Goal: Information Seeking & Learning: Learn about a topic

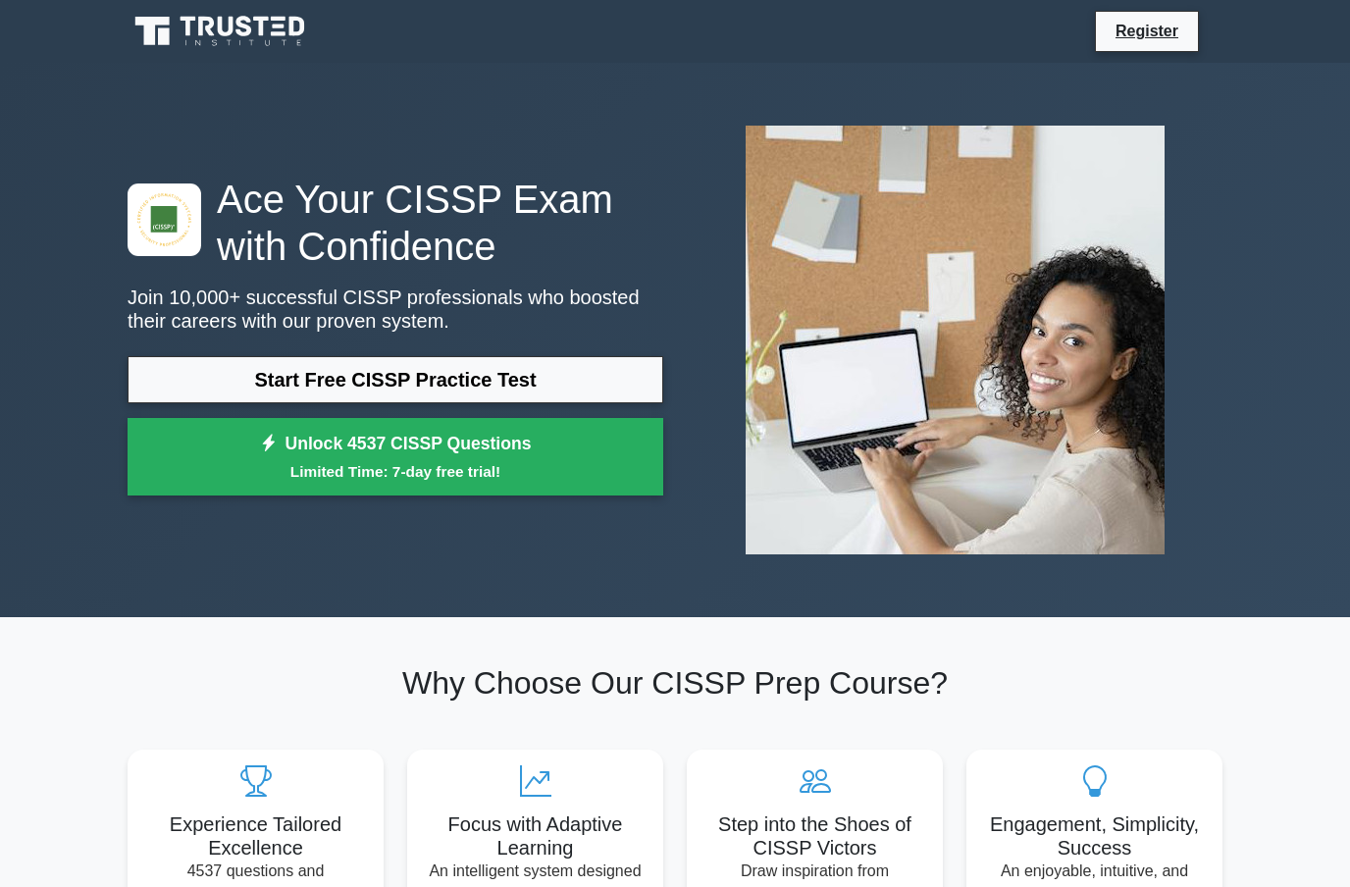
click at [528, 379] on link "Start Free CISSP Practice Test" at bounding box center [396, 379] width 536 height 47
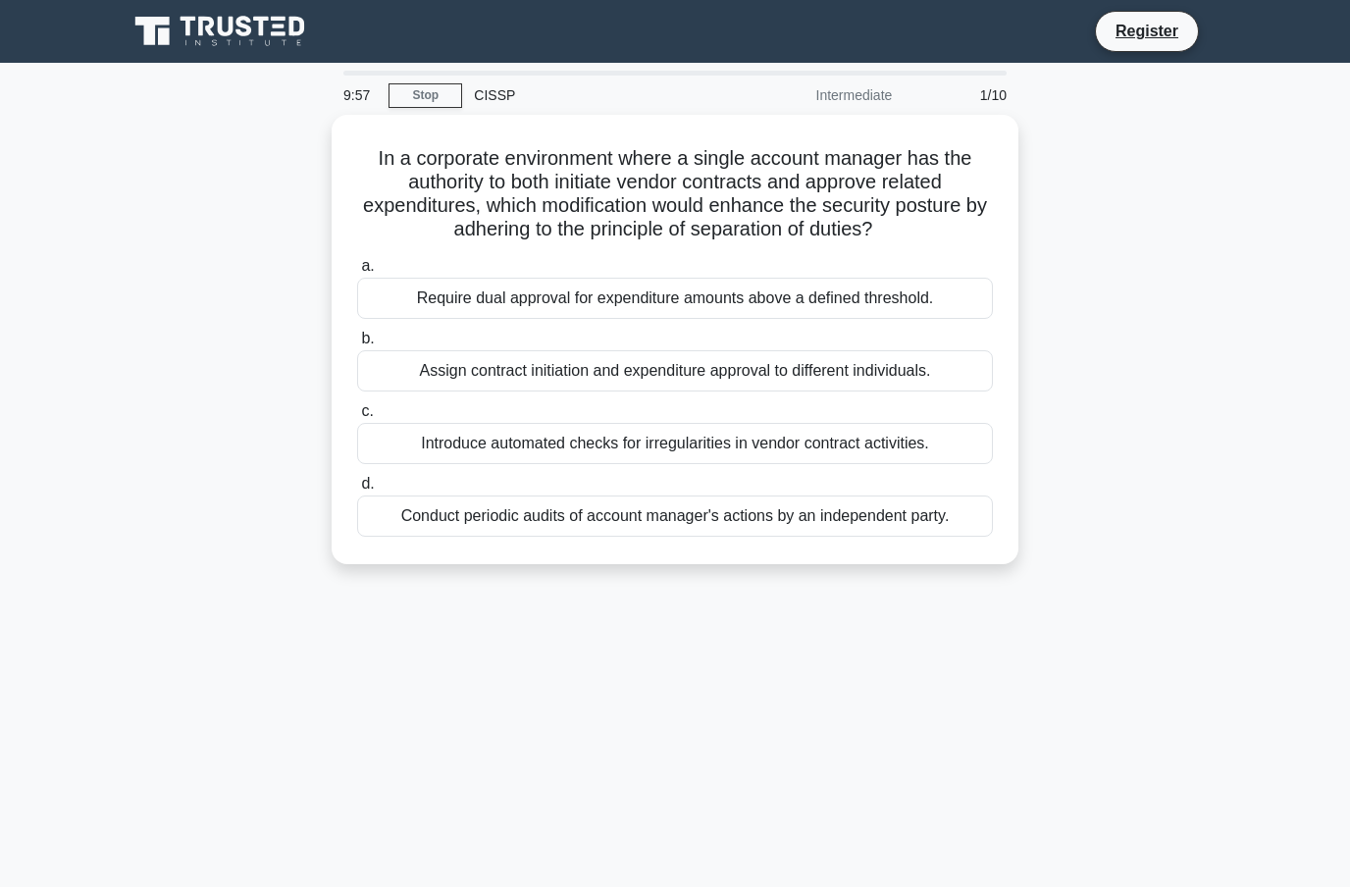
click at [443, 95] on link "Stop" at bounding box center [426, 95] width 74 height 25
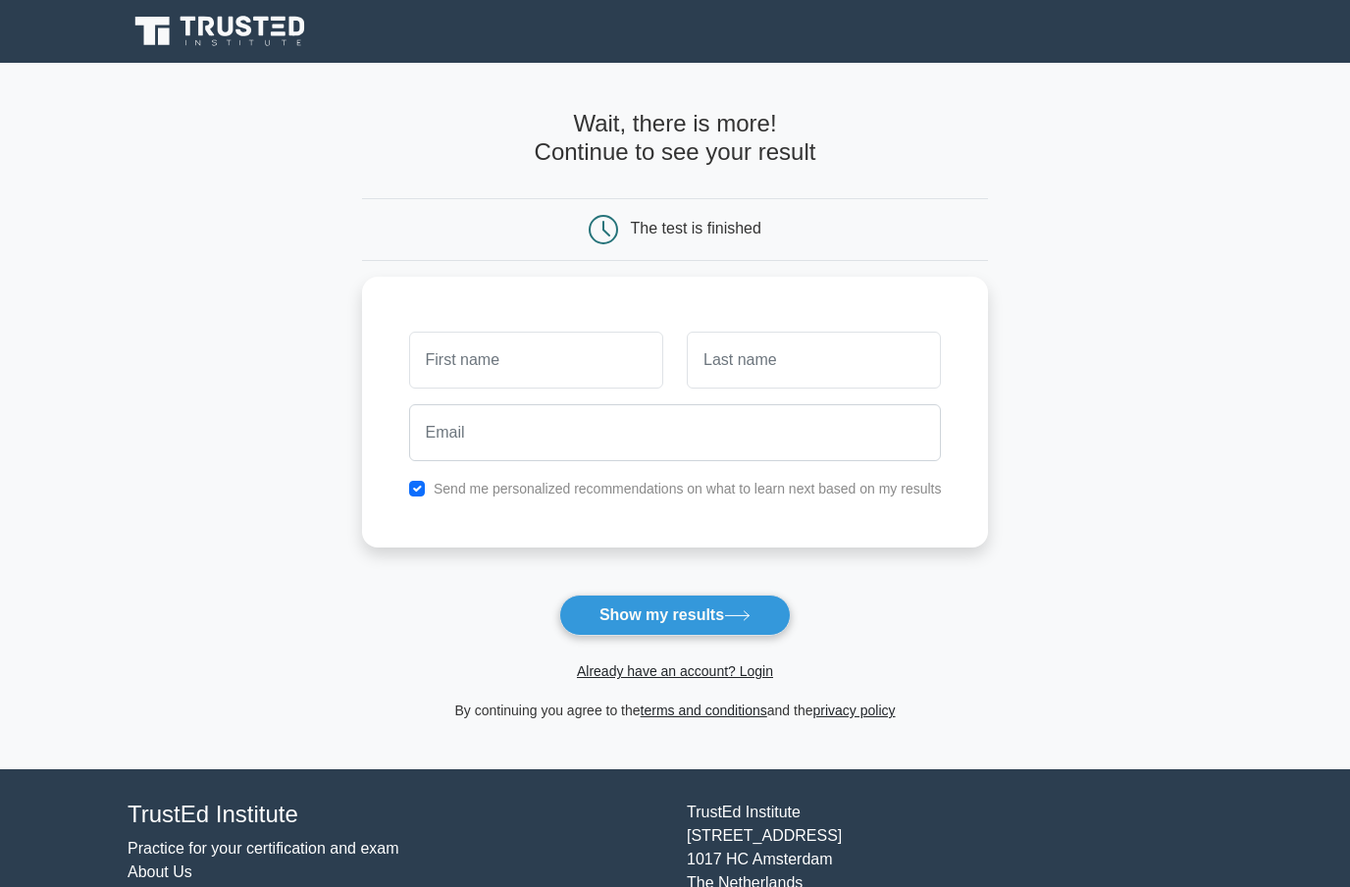
click at [601, 355] on input "text" at bounding box center [536, 360] width 254 height 57
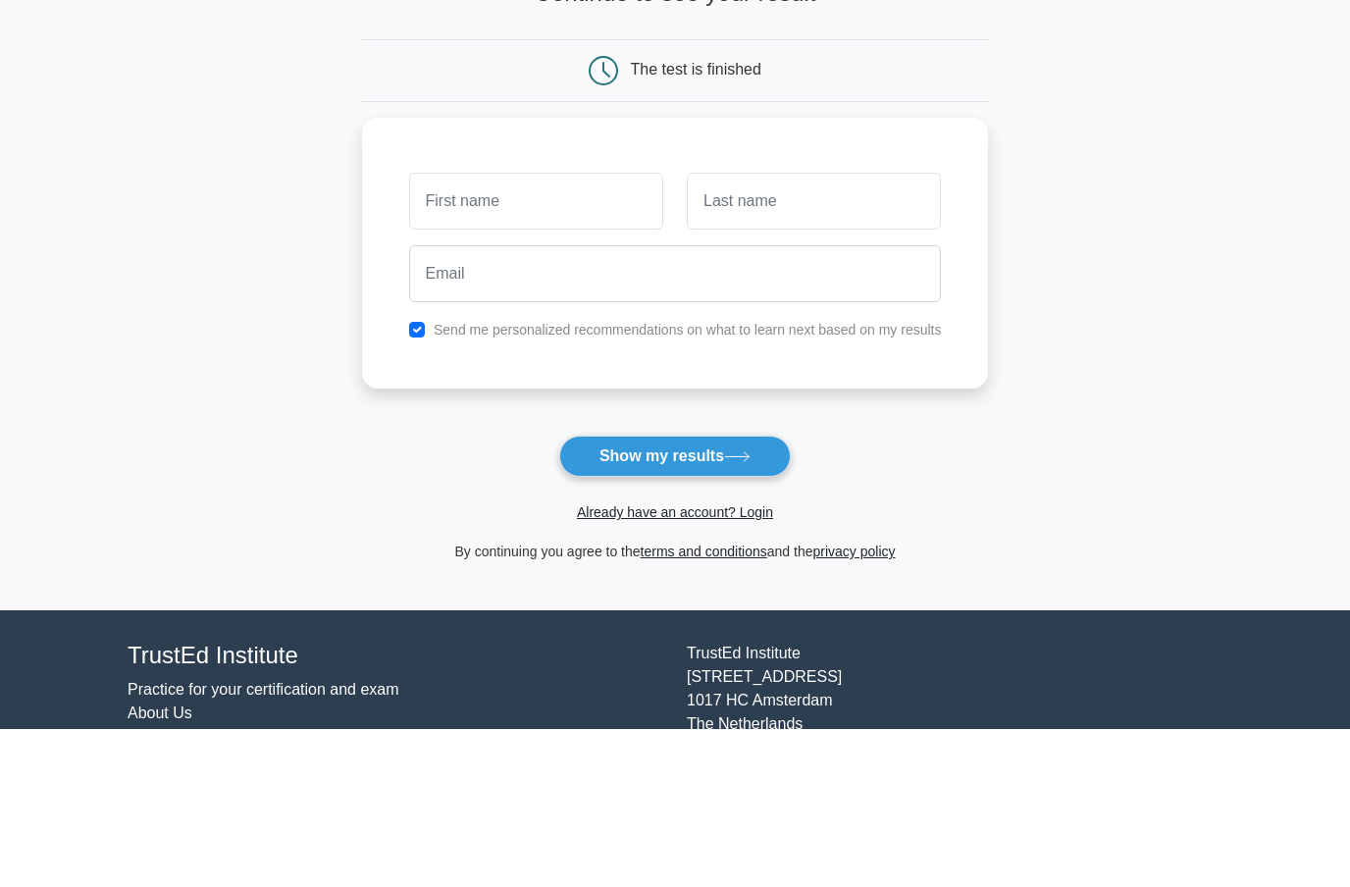
scroll to position [96, 0]
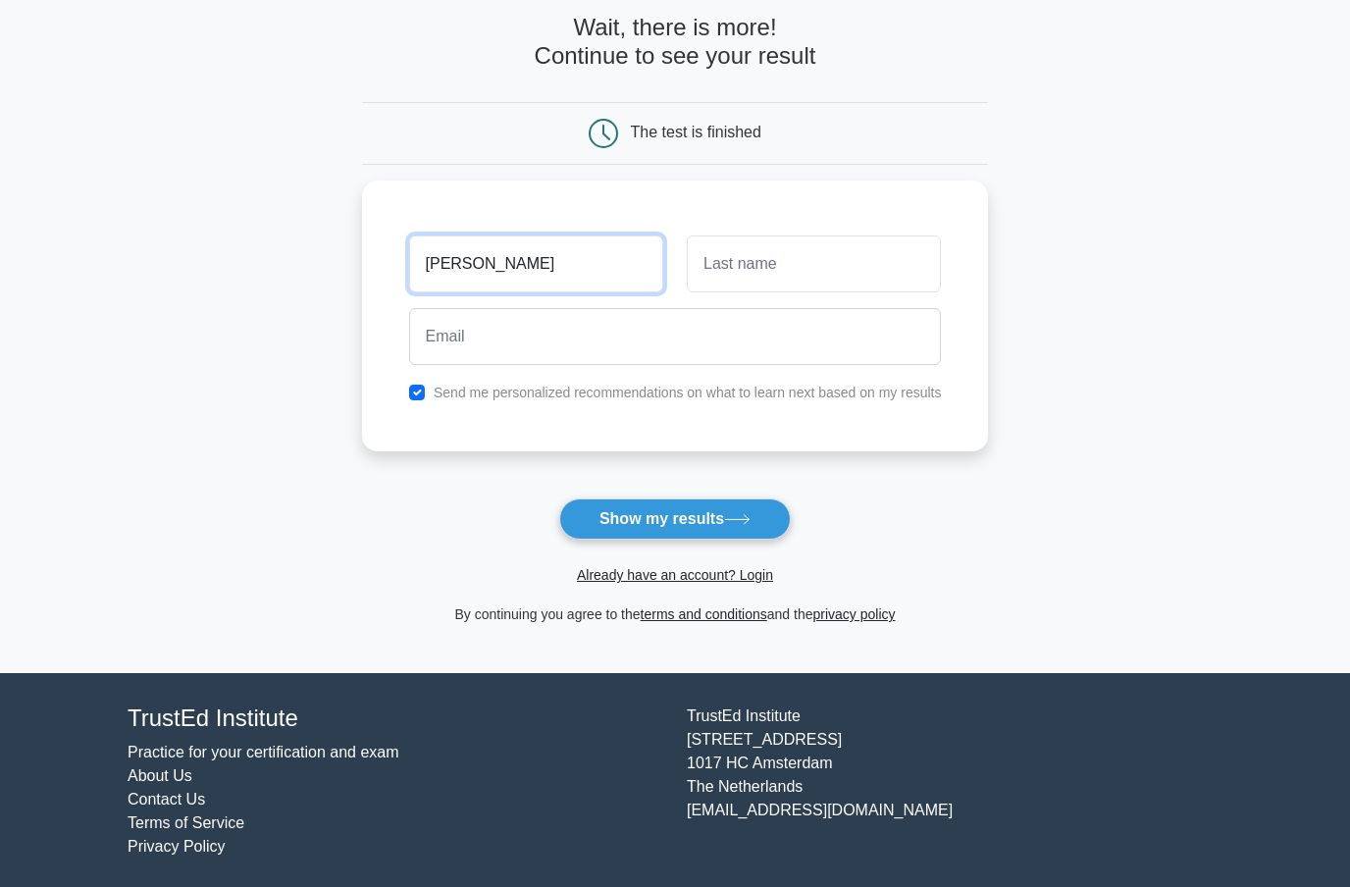
type input "[PERSON_NAME]"
click at [896, 265] on input "text" at bounding box center [814, 263] width 254 height 57
type input "Singh"
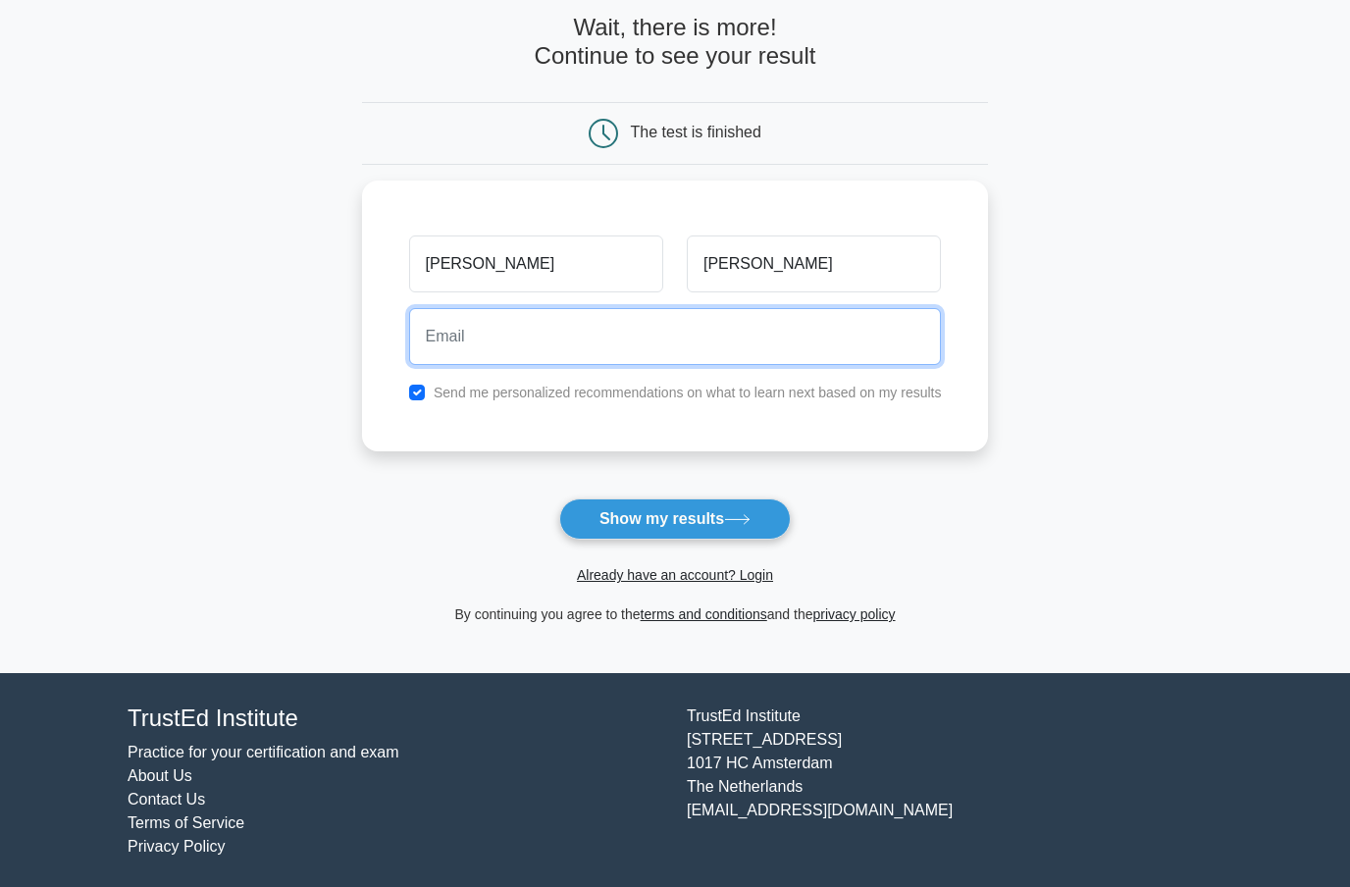
click at [615, 335] on input "email" at bounding box center [675, 336] width 533 height 57
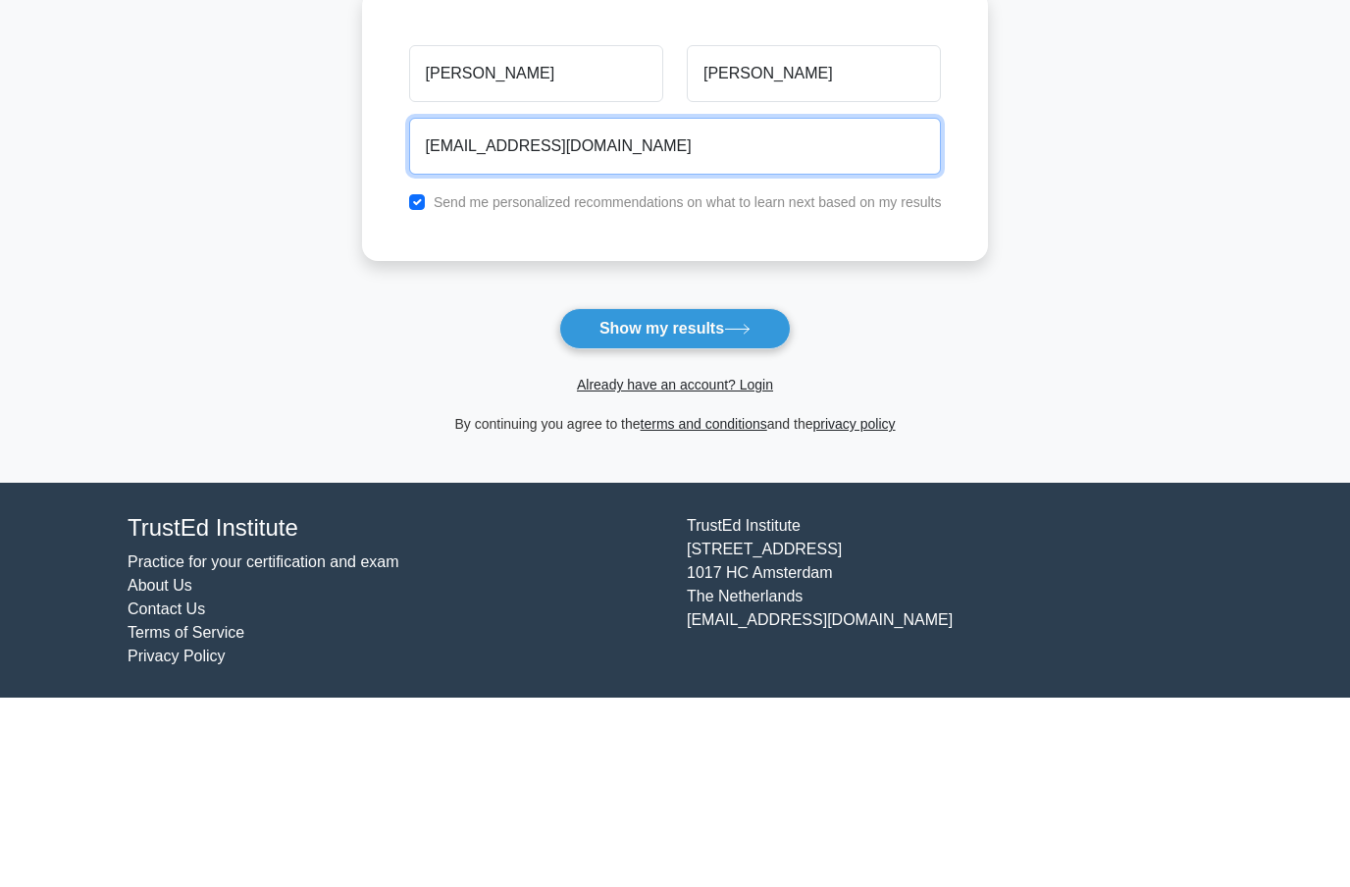
type input "khushysnil@gmsil.com"
click at [747, 514] on icon at bounding box center [737, 519] width 26 height 11
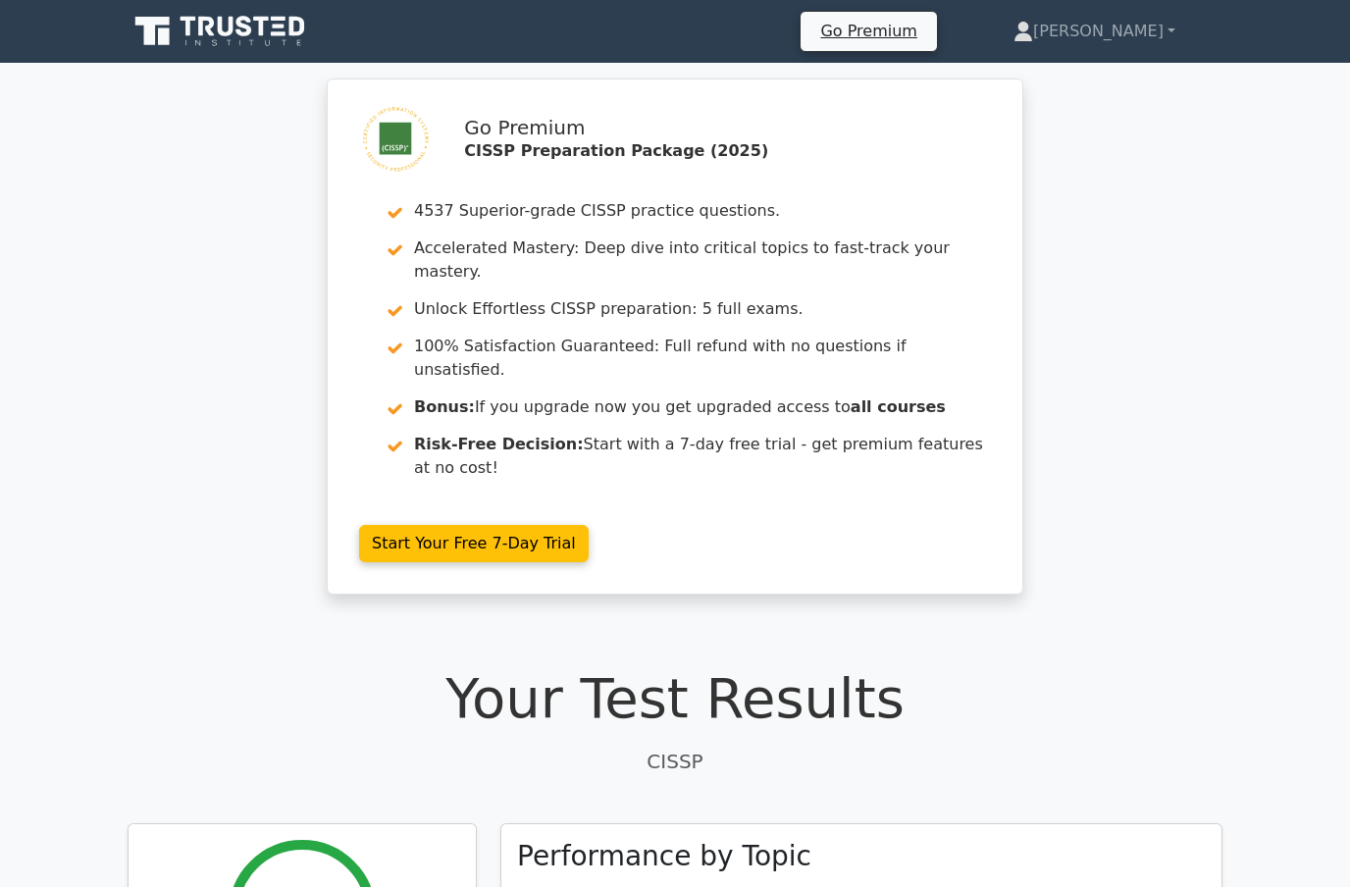
click at [258, 35] on icon at bounding box center [222, 31] width 188 height 37
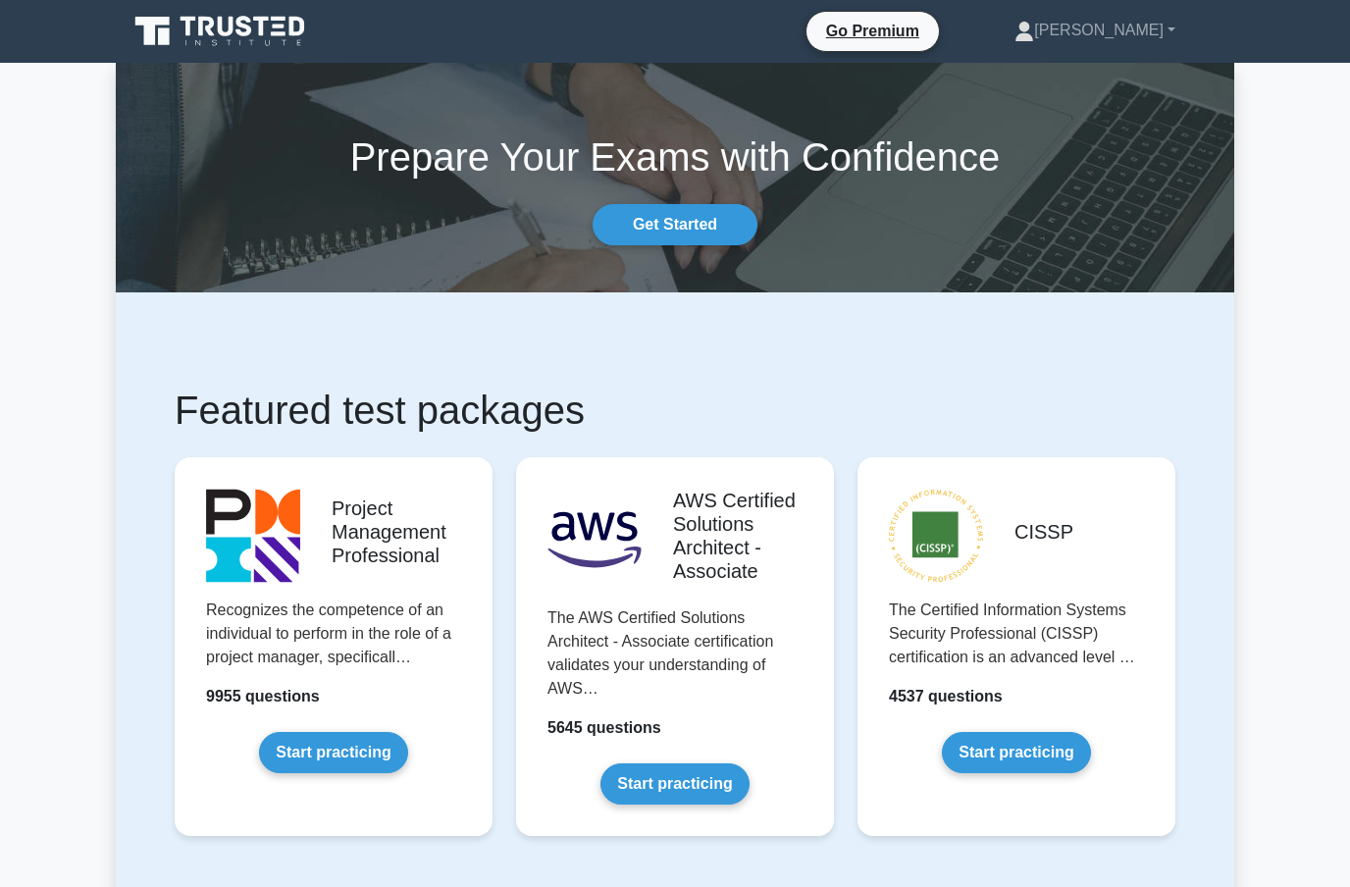
click at [1052, 773] on link "Start practicing" at bounding box center [1016, 752] width 148 height 41
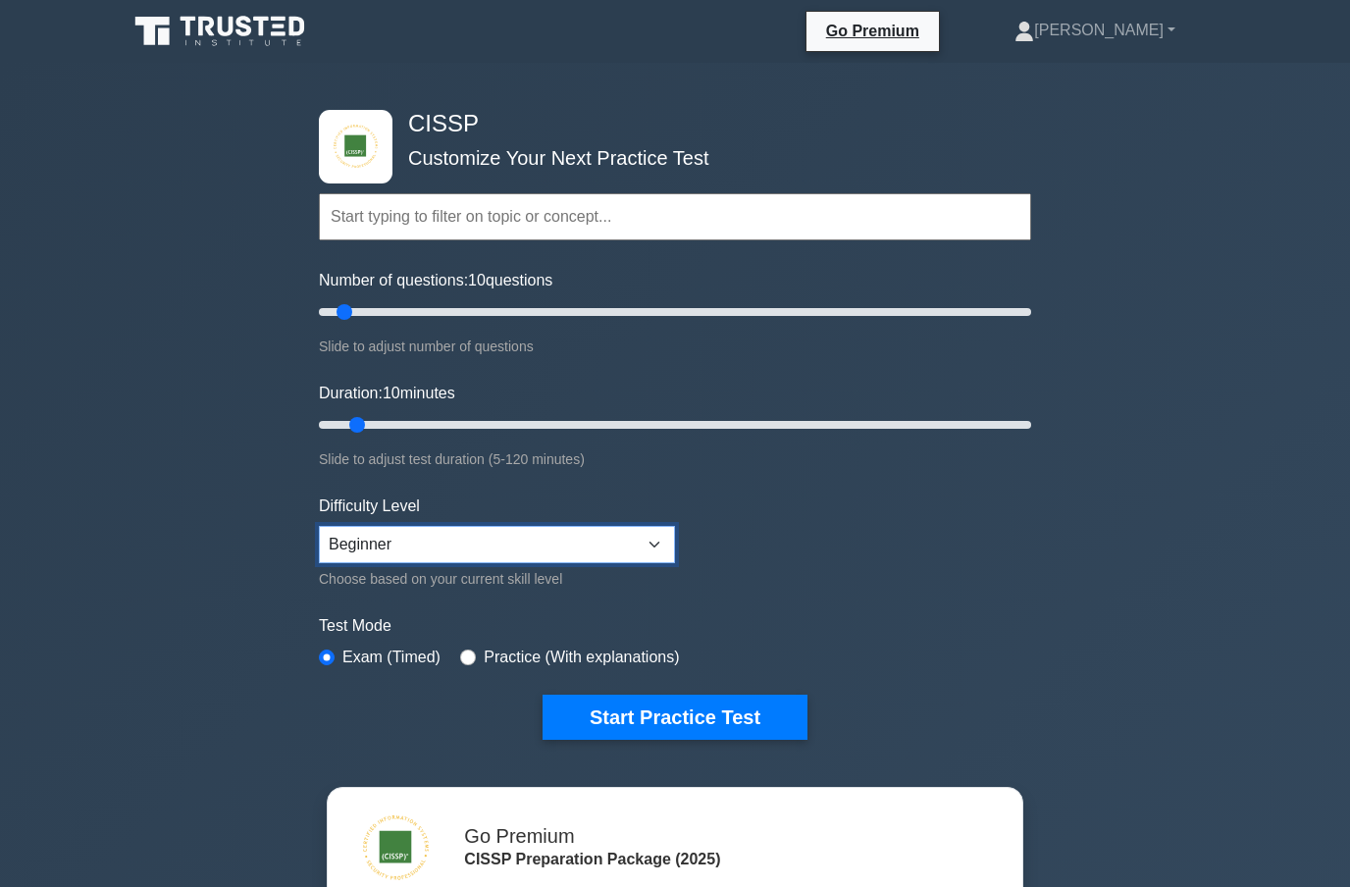
click at [657, 536] on select "Beginner Intermediate Expert" at bounding box center [497, 544] width 356 height 37
select select "expert"
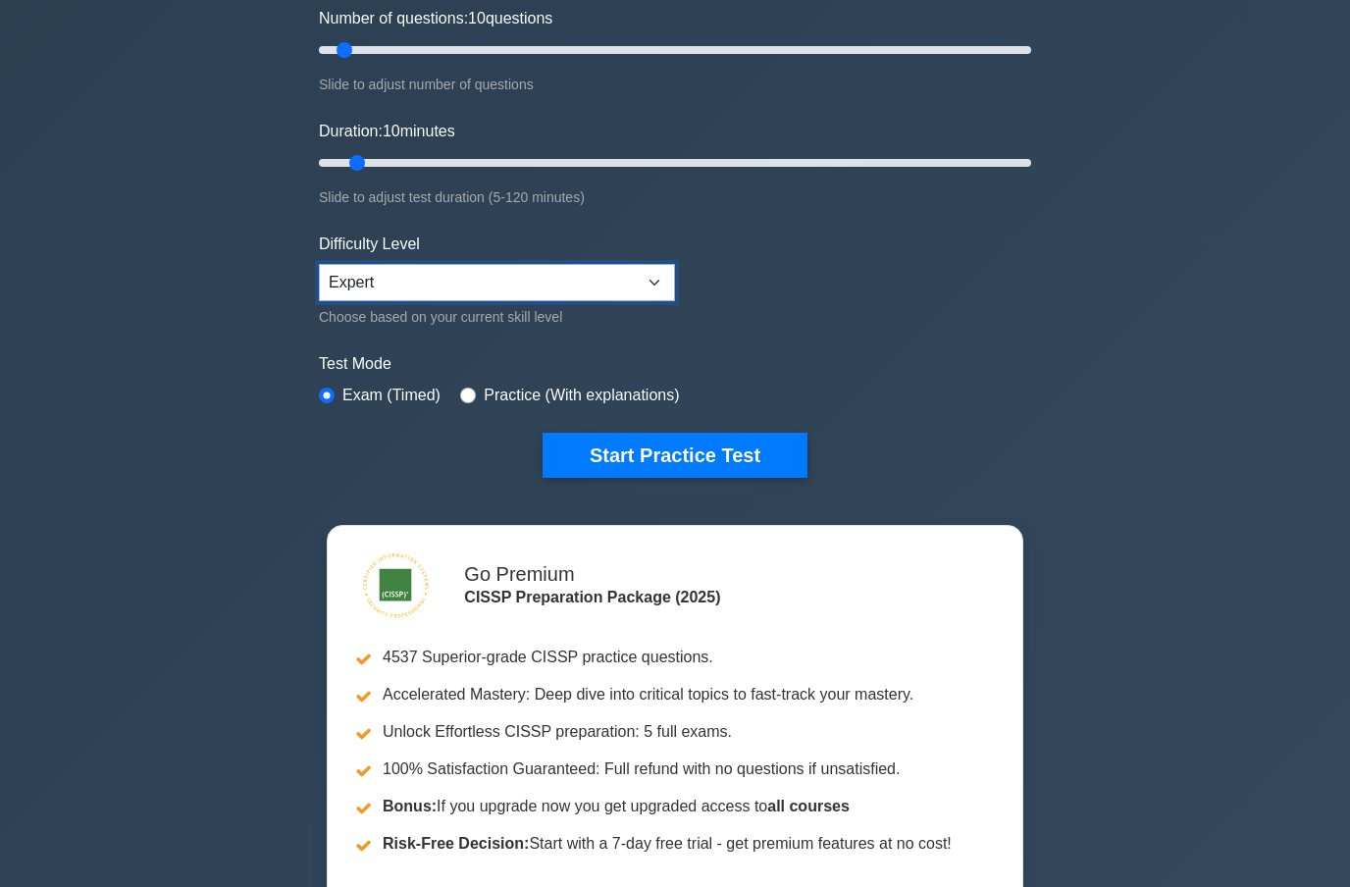
scroll to position [264, 0]
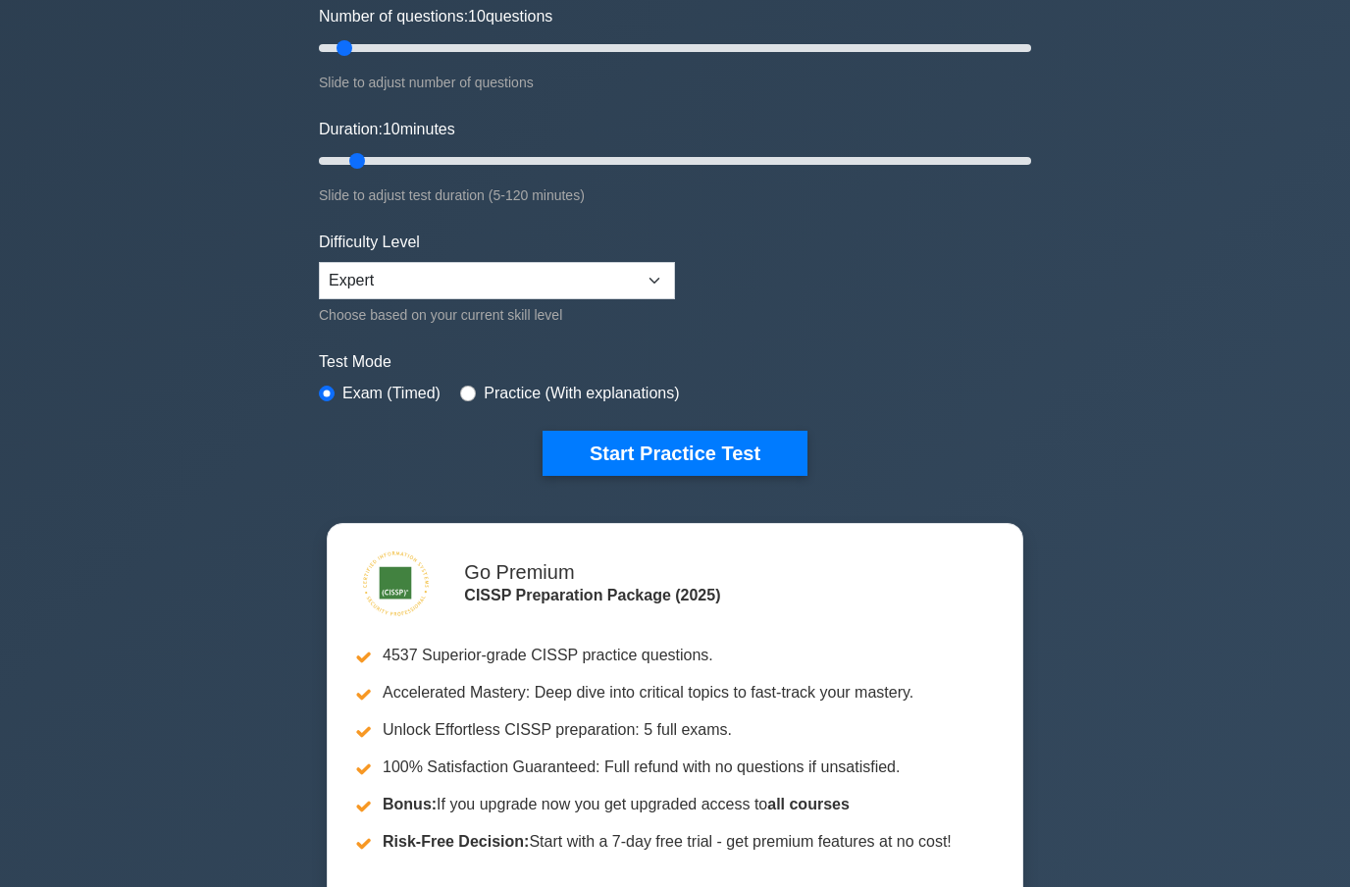
click at [777, 461] on button "Start Practice Test" at bounding box center [675, 453] width 265 height 45
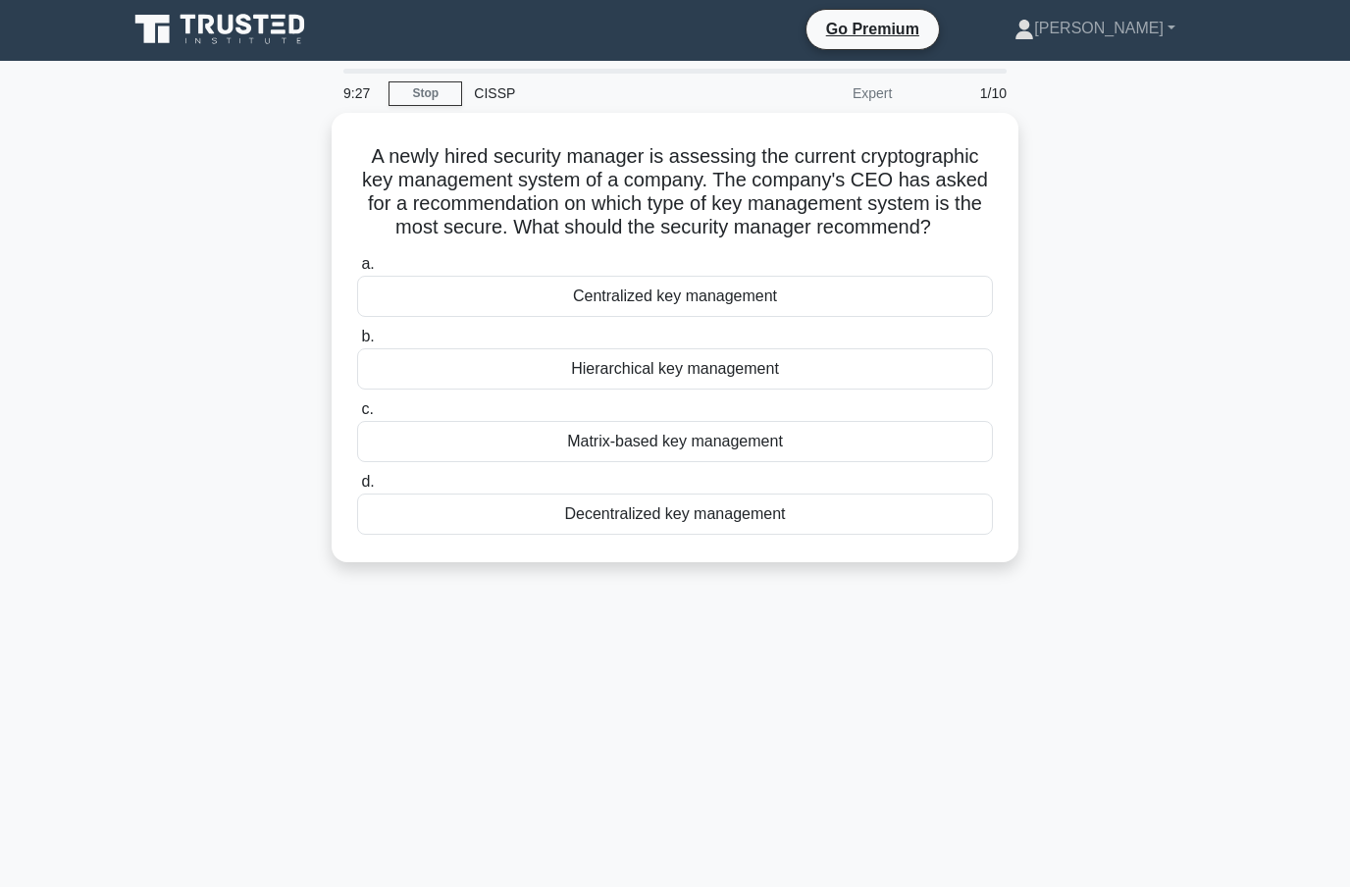
click at [904, 317] on div "Centralized key management" at bounding box center [675, 296] width 636 height 41
click at [357, 271] on input "a. Centralized key management" at bounding box center [357, 264] width 0 height 13
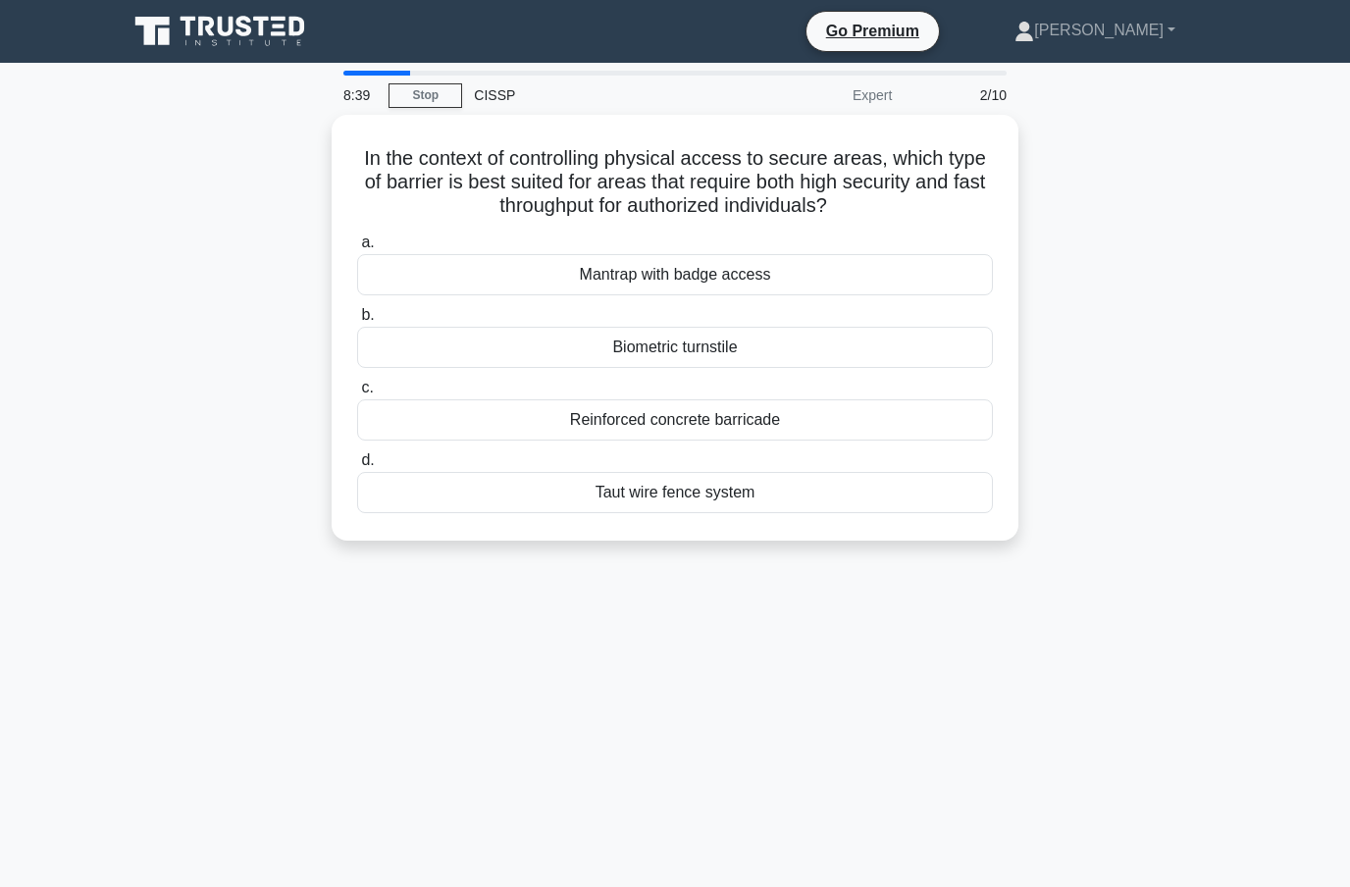
click at [840, 267] on div "Mantrap with badge access" at bounding box center [675, 274] width 636 height 41
click at [357, 249] on input "a. Mantrap with badge access" at bounding box center [357, 242] width 0 height 13
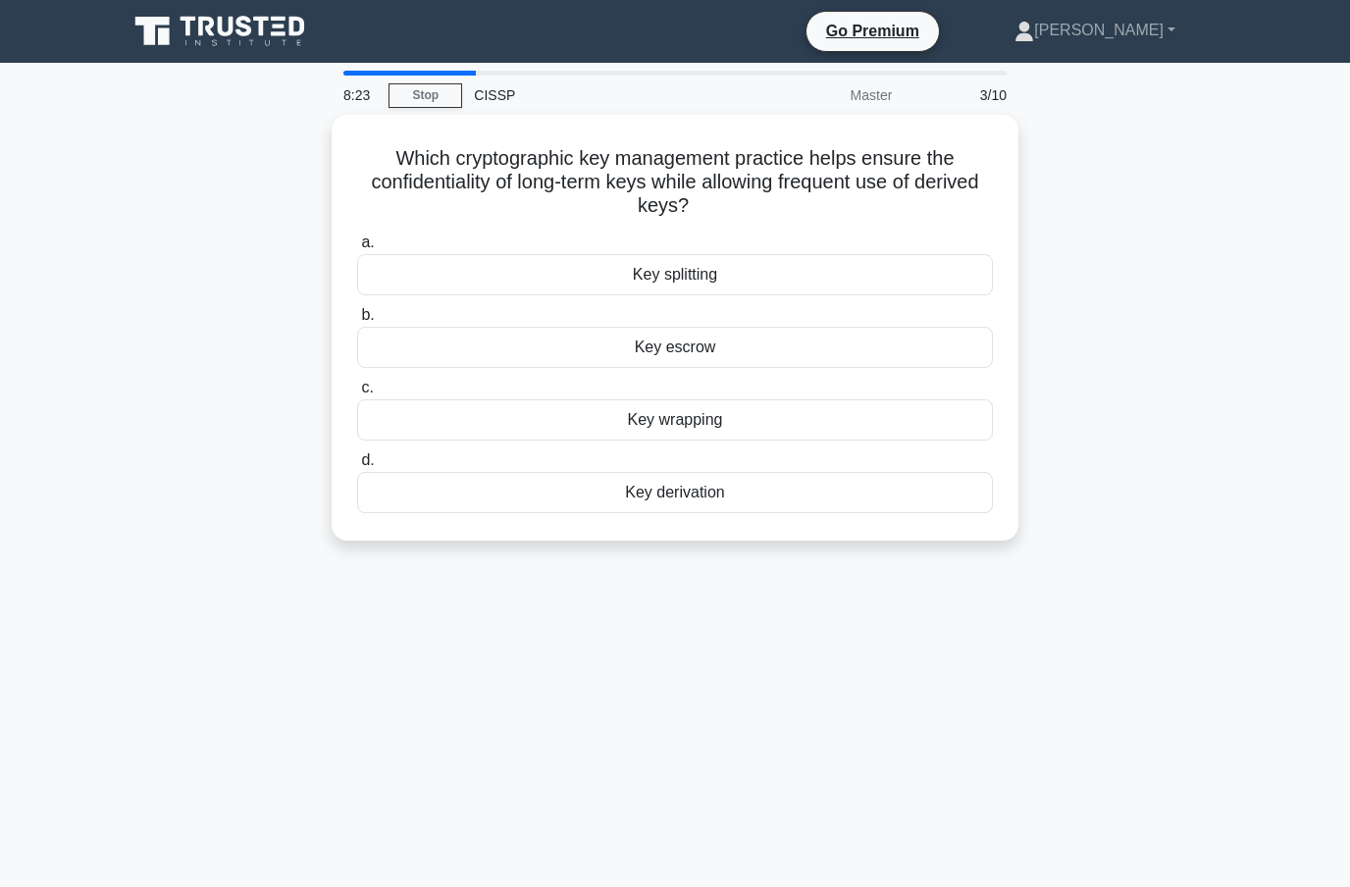
click at [964, 488] on div "Key derivation" at bounding box center [675, 492] width 636 height 41
click at [357, 467] on input "d. Key derivation" at bounding box center [357, 460] width 0 height 13
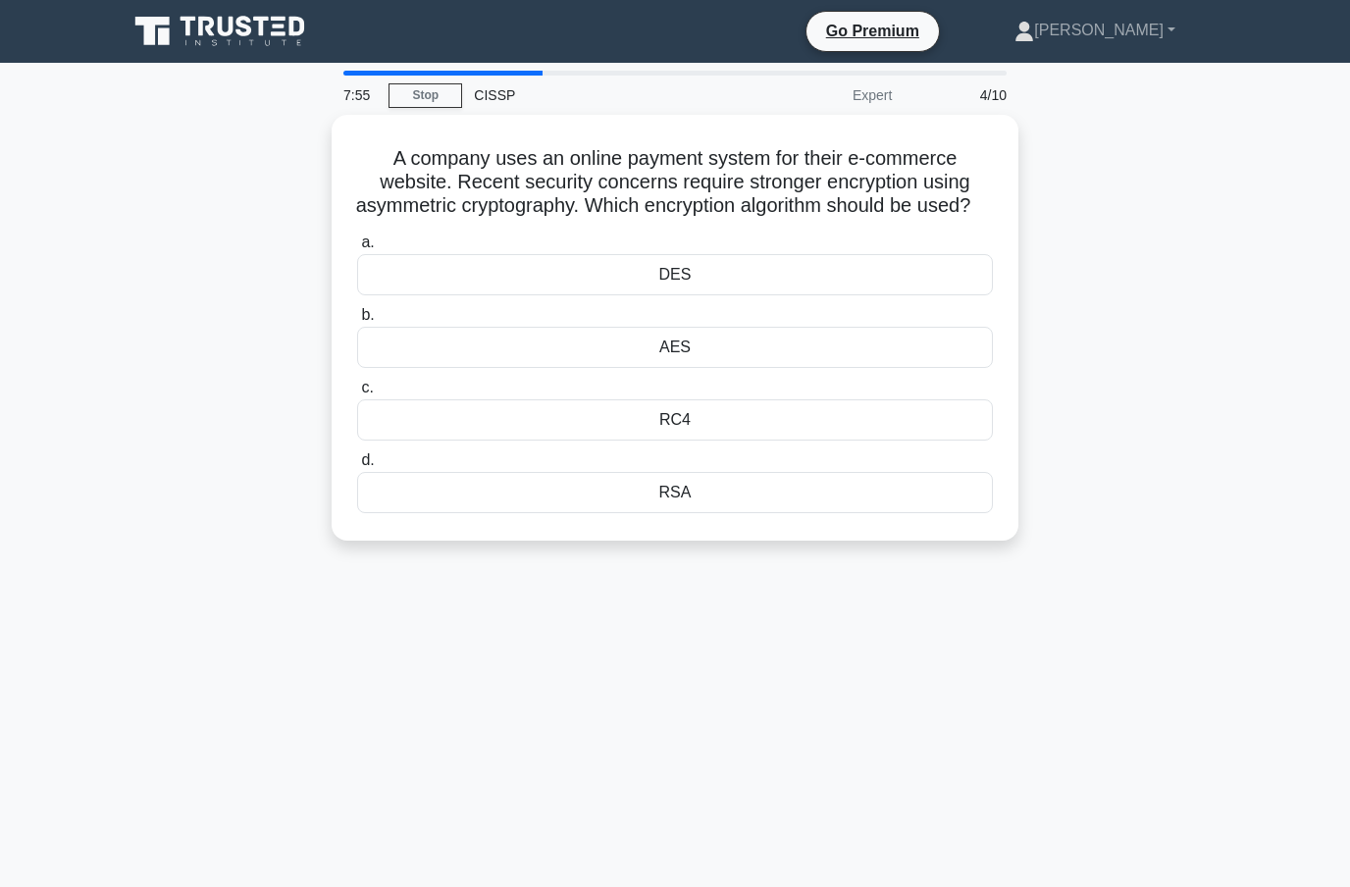
click at [748, 505] on div "RSA" at bounding box center [675, 492] width 636 height 41
click at [357, 467] on input "d. RSA" at bounding box center [357, 460] width 0 height 13
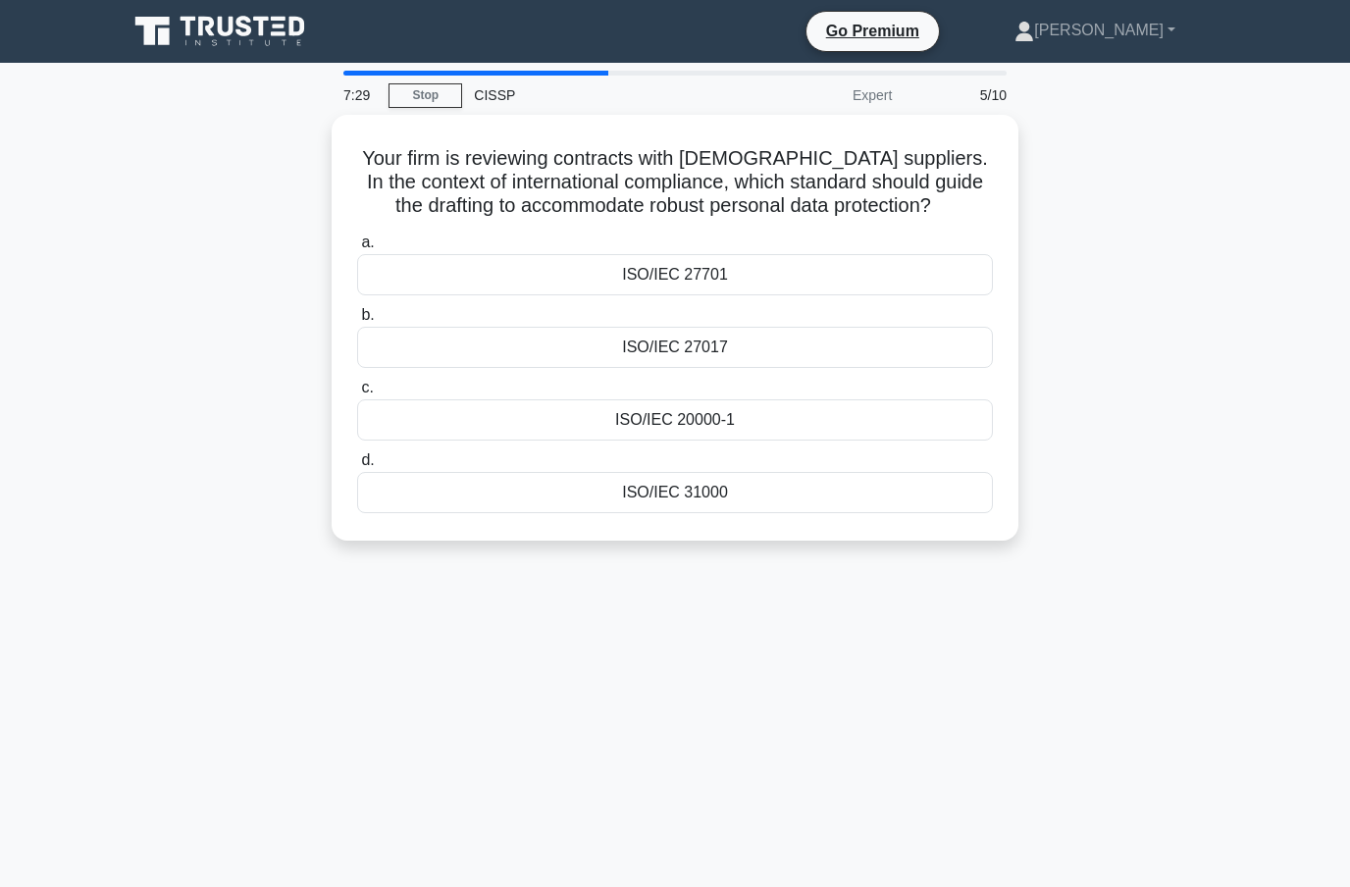
click at [760, 360] on div "ISO/IEC 27017" at bounding box center [675, 347] width 636 height 41
click at [357, 322] on input "b. ISO/IEC 27017" at bounding box center [357, 315] width 0 height 13
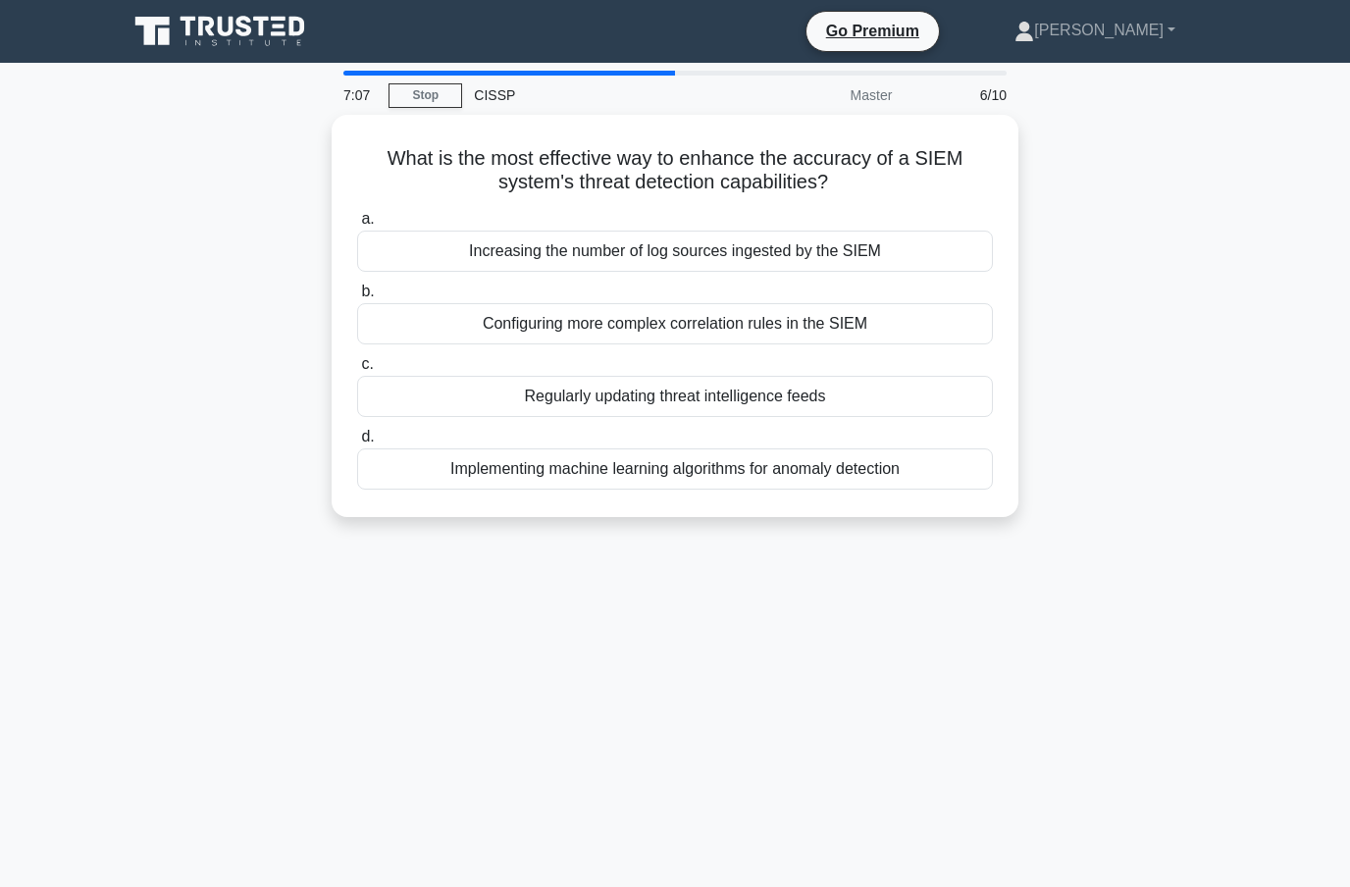
click at [919, 382] on div "Regularly updating threat intelligence feeds" at bounding box center [675, 396] width 636 height 41
click at [357, 371] on input "c. Regularly updating threat intelligence feeds" at bounding box center [357, 364] width 0 height 13
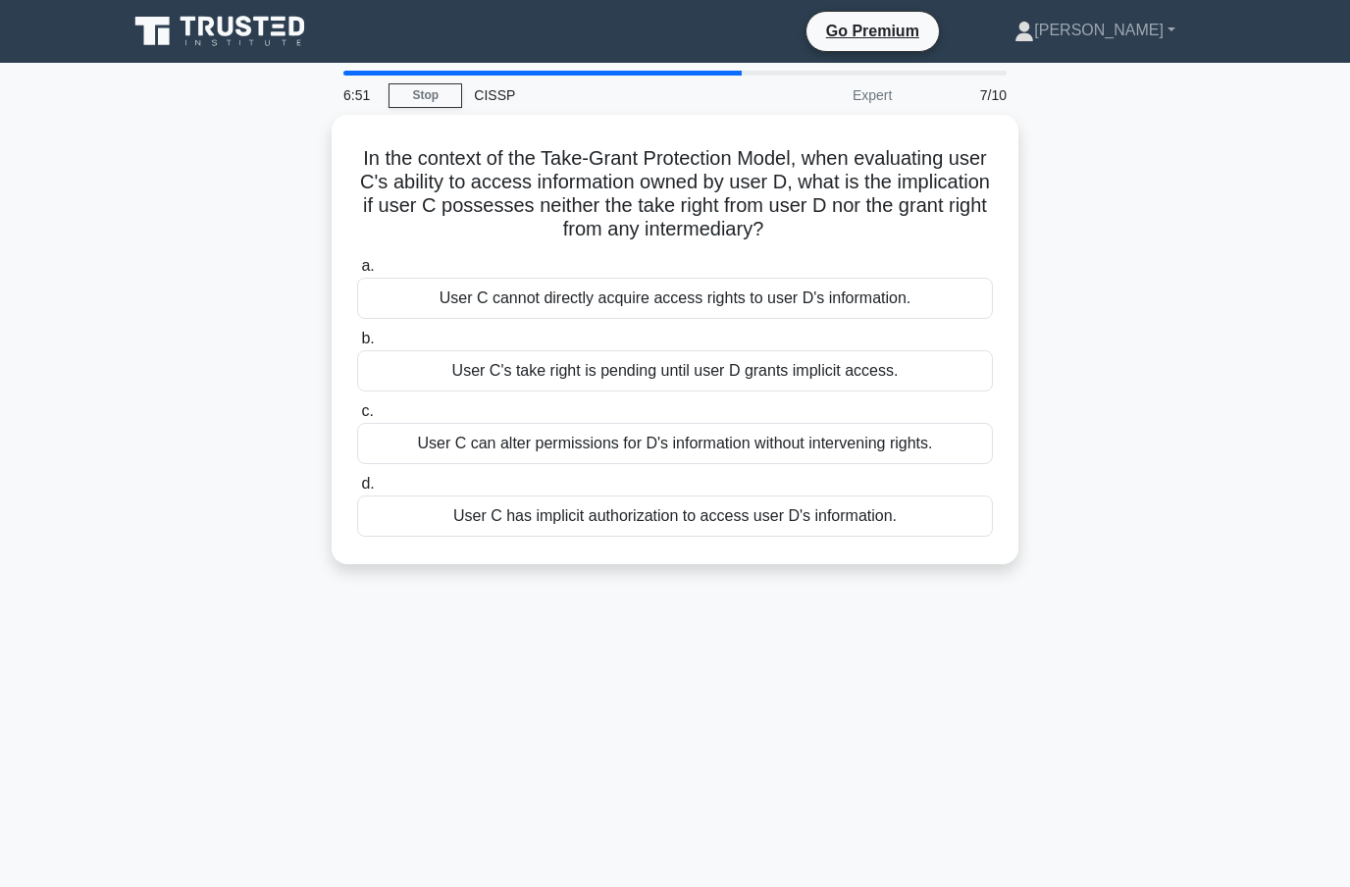
click at [785, 432] on div "User C can alter permissions for D's information without intervening rights." at bounding box center [675, 443] width 636 height 41
click at [357, 418] on input "c. User C can alter permissions for D's information without intervening rights." at bounding box center [357, 411] width 0 height 13
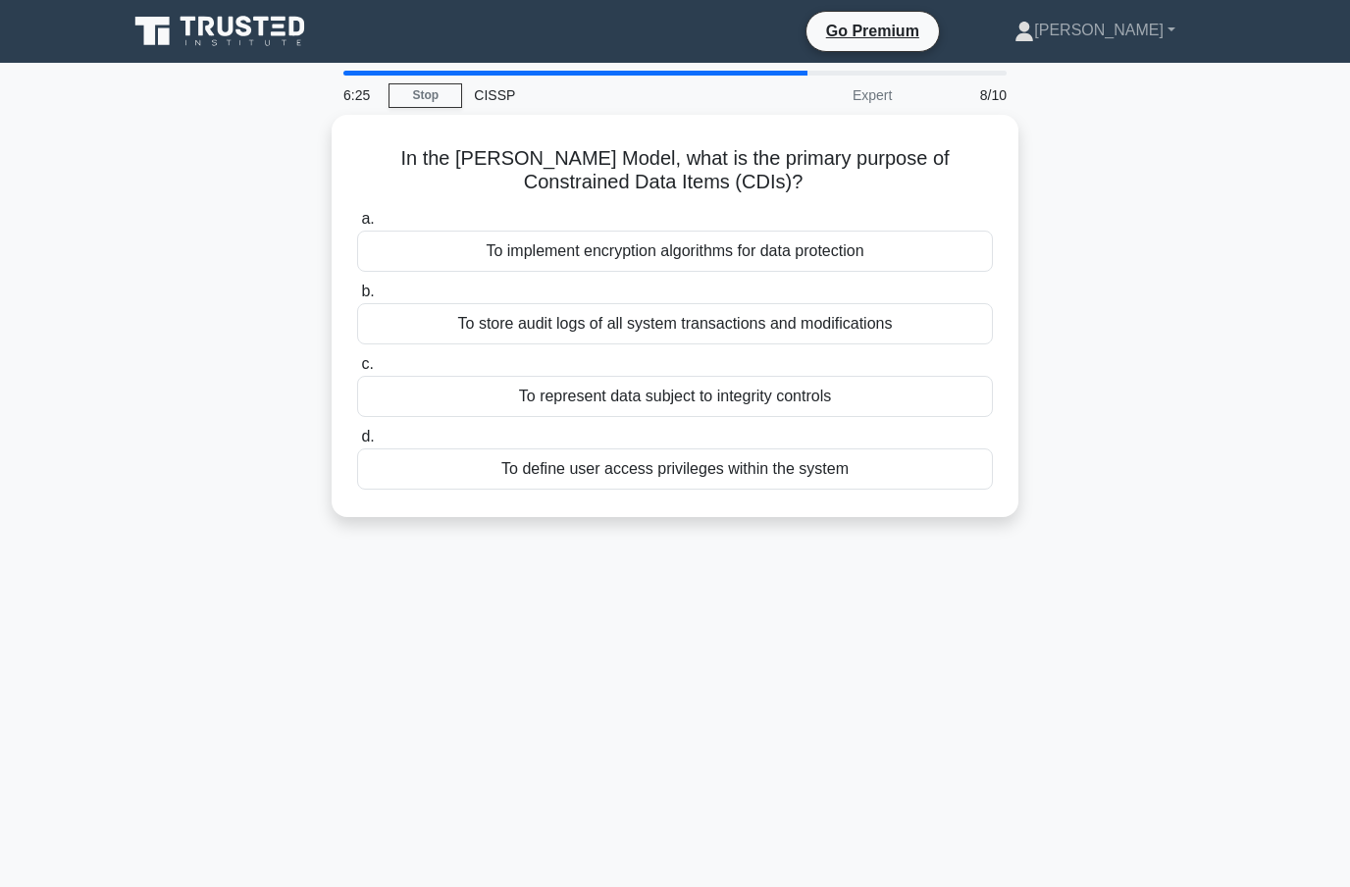
click at [909, 322] on div "To store audit logs of all system transactions and modifications" at bounding box center [675, 323] width 636 height 41
click at [357, 298] on input "b. To store audit logs of all system transactions and modifications" at bounding box center [357, 292] width 0 height 13
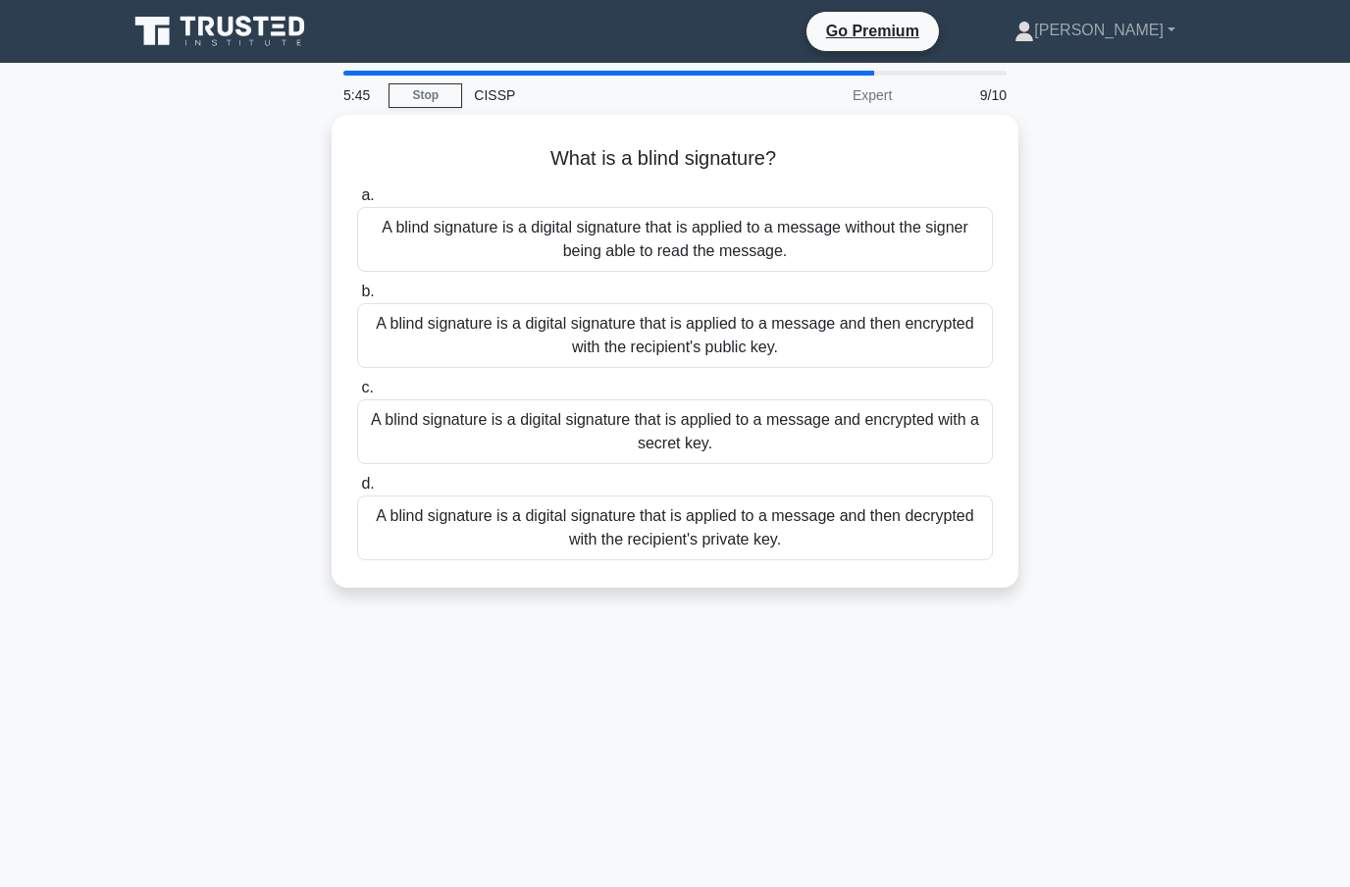
click at [930, 346] on div "A blind signature is a digital signature that is applied to a message and then …" at bounding box center [675, 335] width 636 height 65
click at [357, 298] on input "b. A blind signature is a digital signature that is applied to a message and th…" at bounding box center [357, 292] width 0 height 13
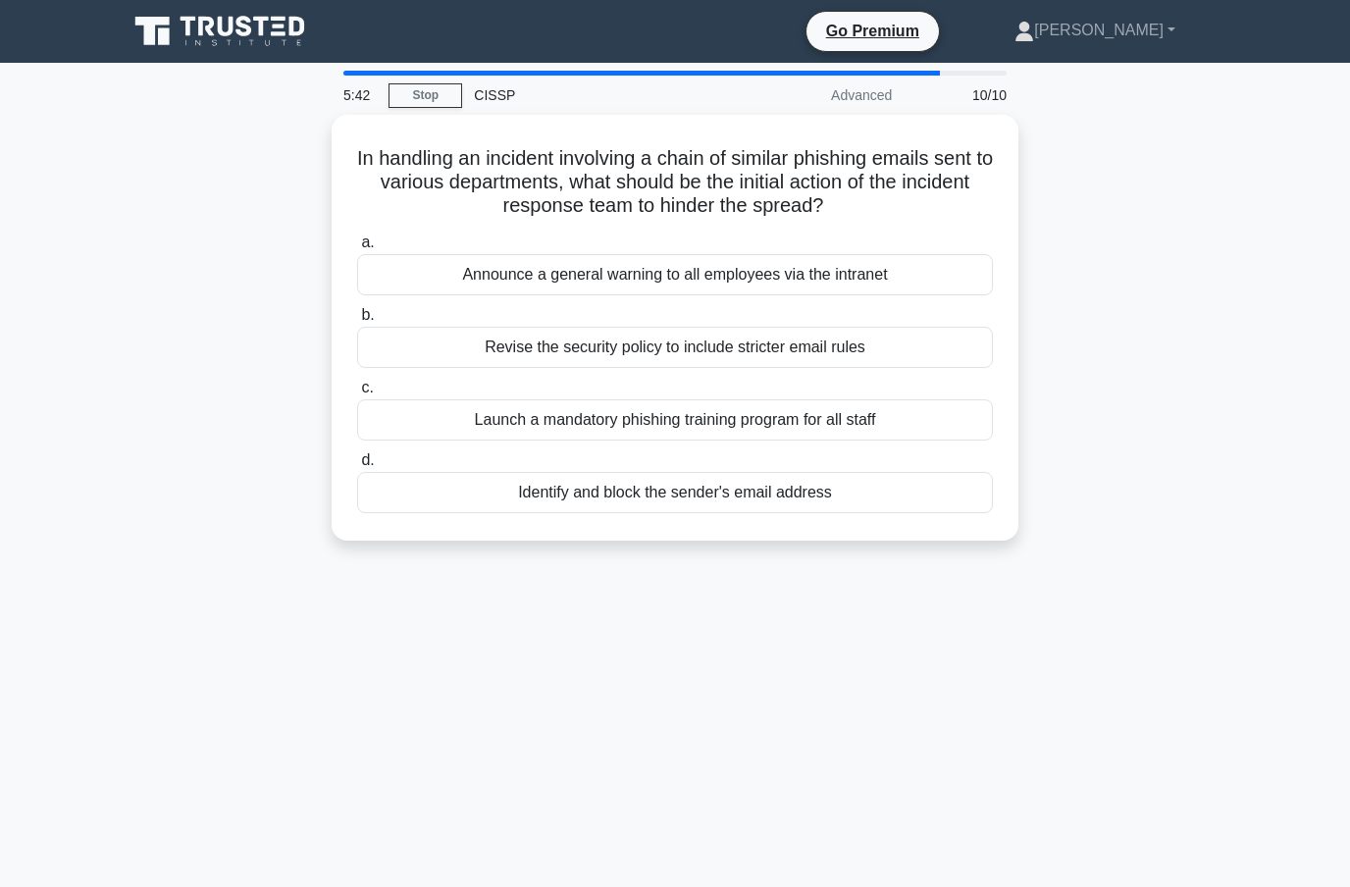
click at [886, 278] on div "Announce a general warning to all employees via the intranet" at bounding box center [675, 274] width 636 height 41
click at [357, 249] on input "a. Announce a general warning to all employees via the intranet" at bounding box center [357, 242] width 0 height 13
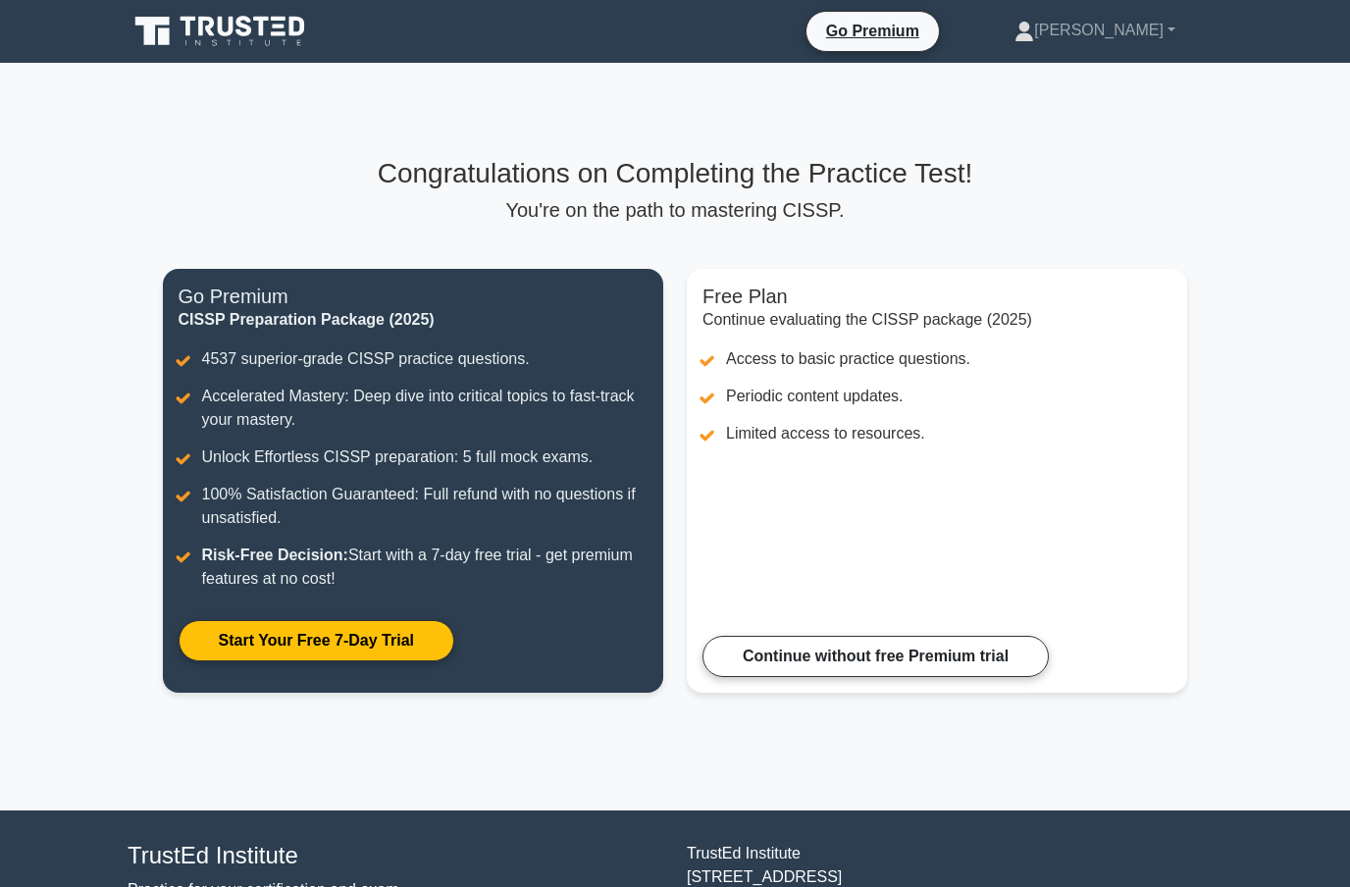
click at [887, 649] on link "Continue without free Premium trial" at bounding box center [876, 656] width 346 height 41
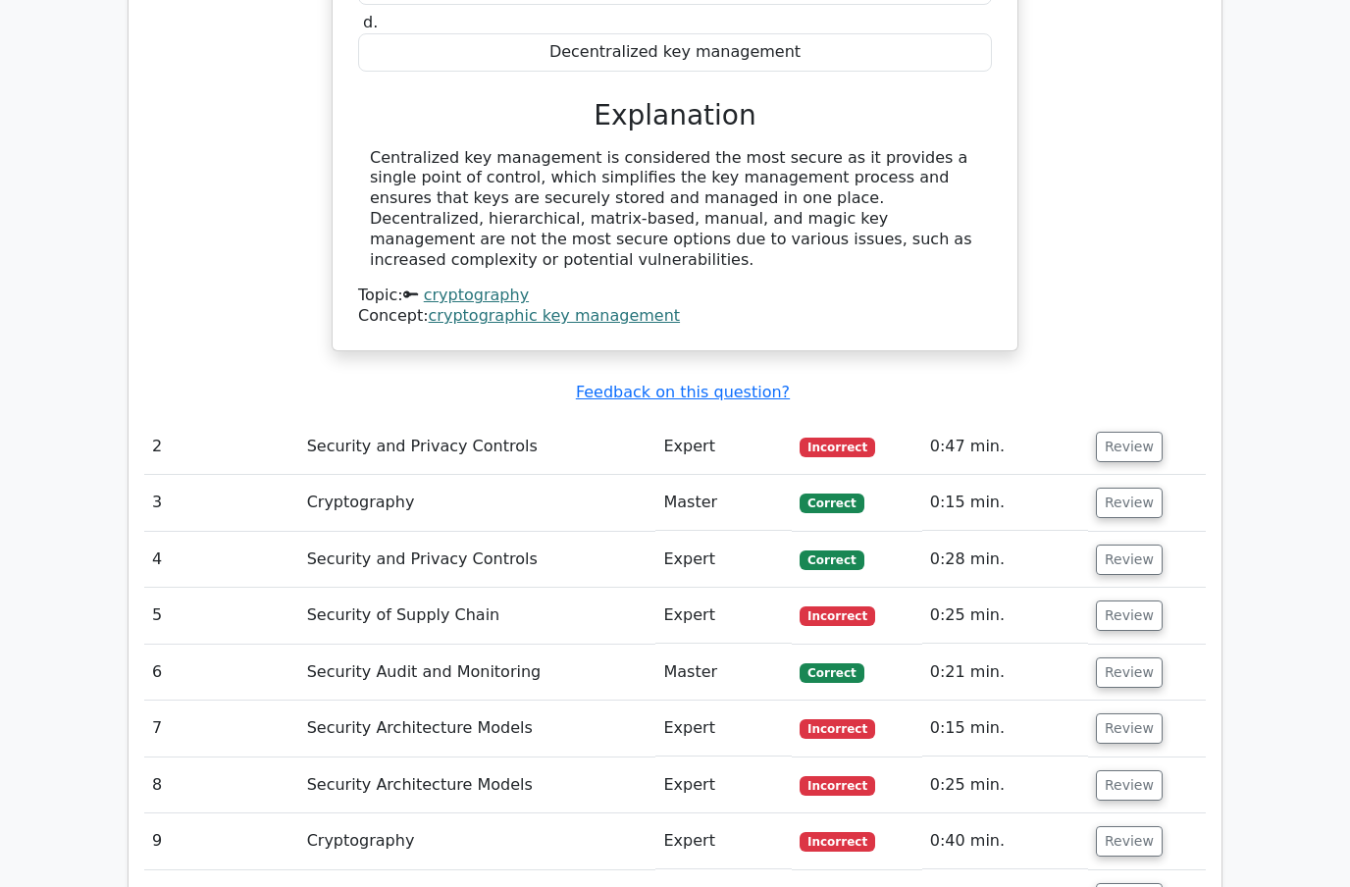
scroll to position [2052, 0]
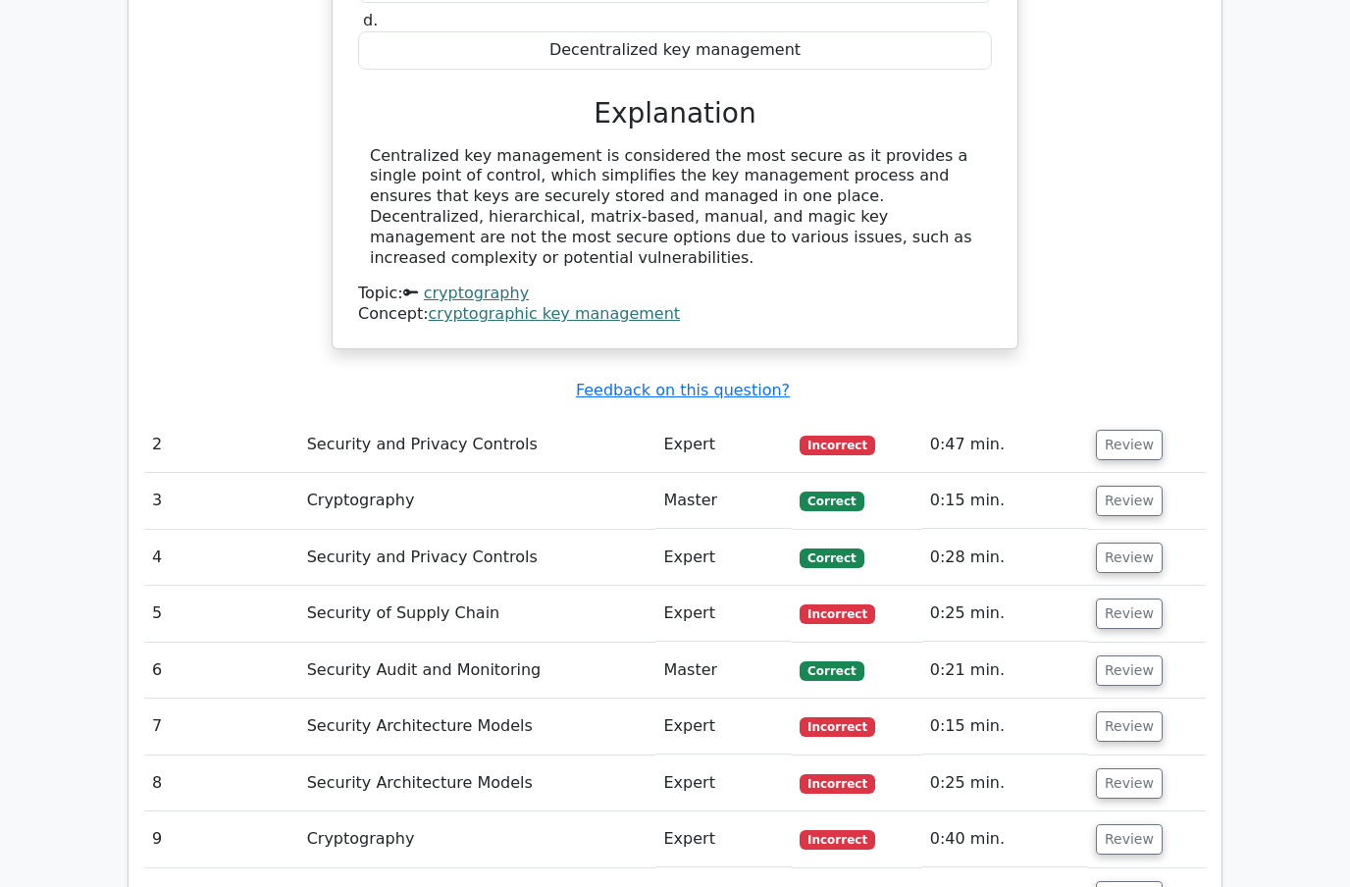
click at [1136, 824] on button "Review" at bounding box center [1129, 839] width 67 height 30
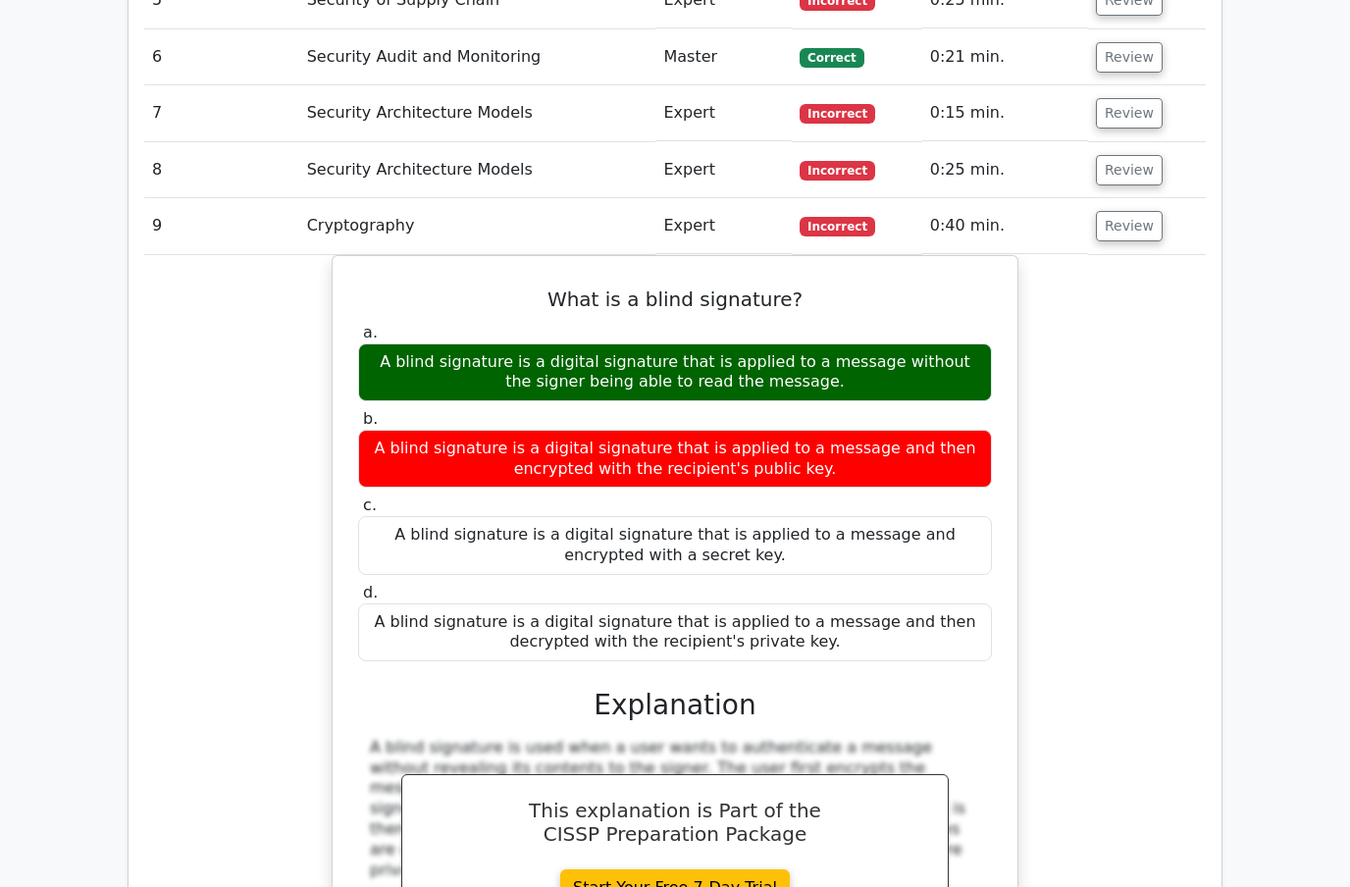
scroll to position [2675, 0]
